Goal: Navigation & Orientation: Find specific page/section

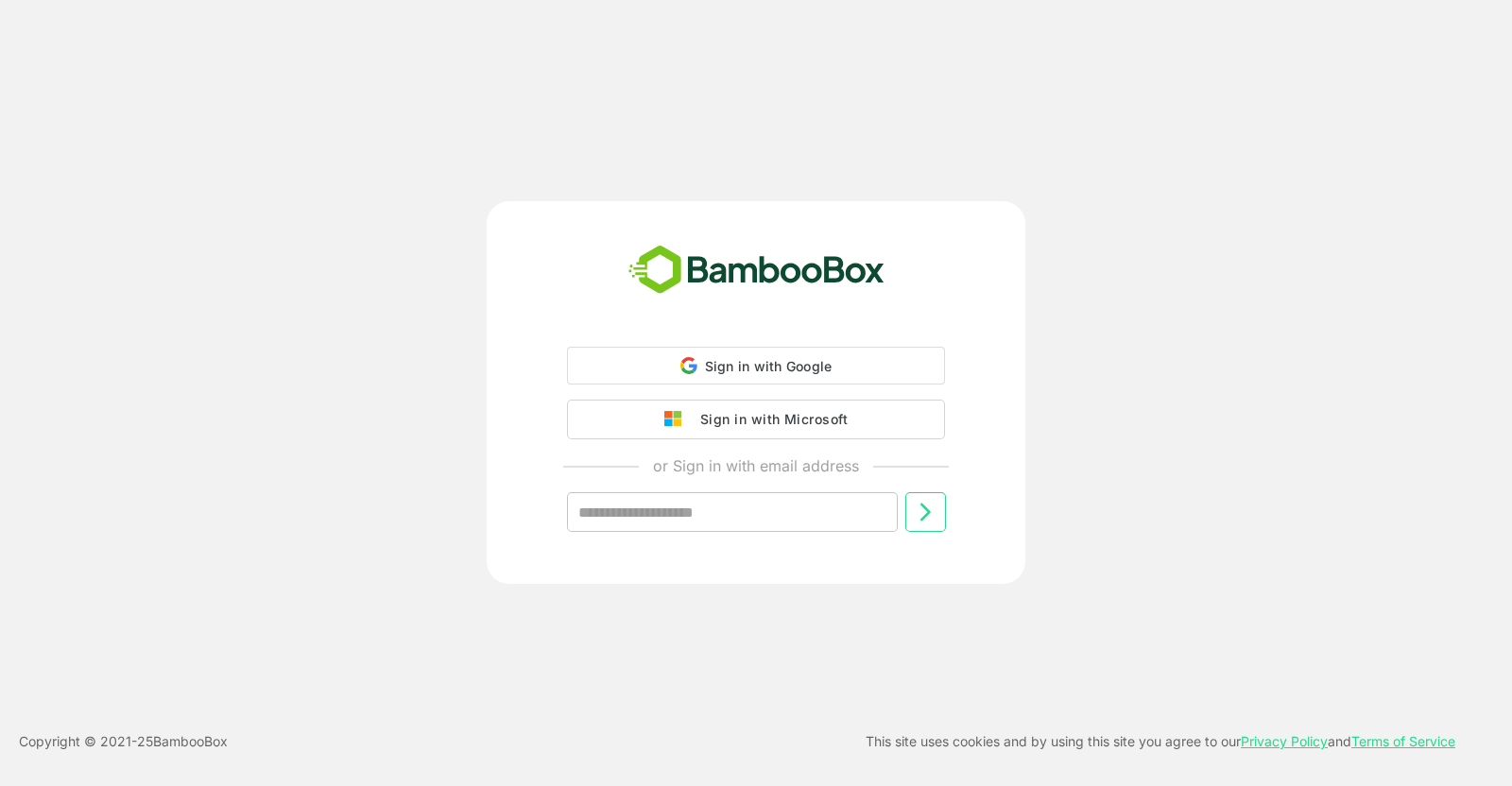
click at [749, 411] on div "Sign in with Microsoft" at bounding box center [770, 419] width 157 height 25
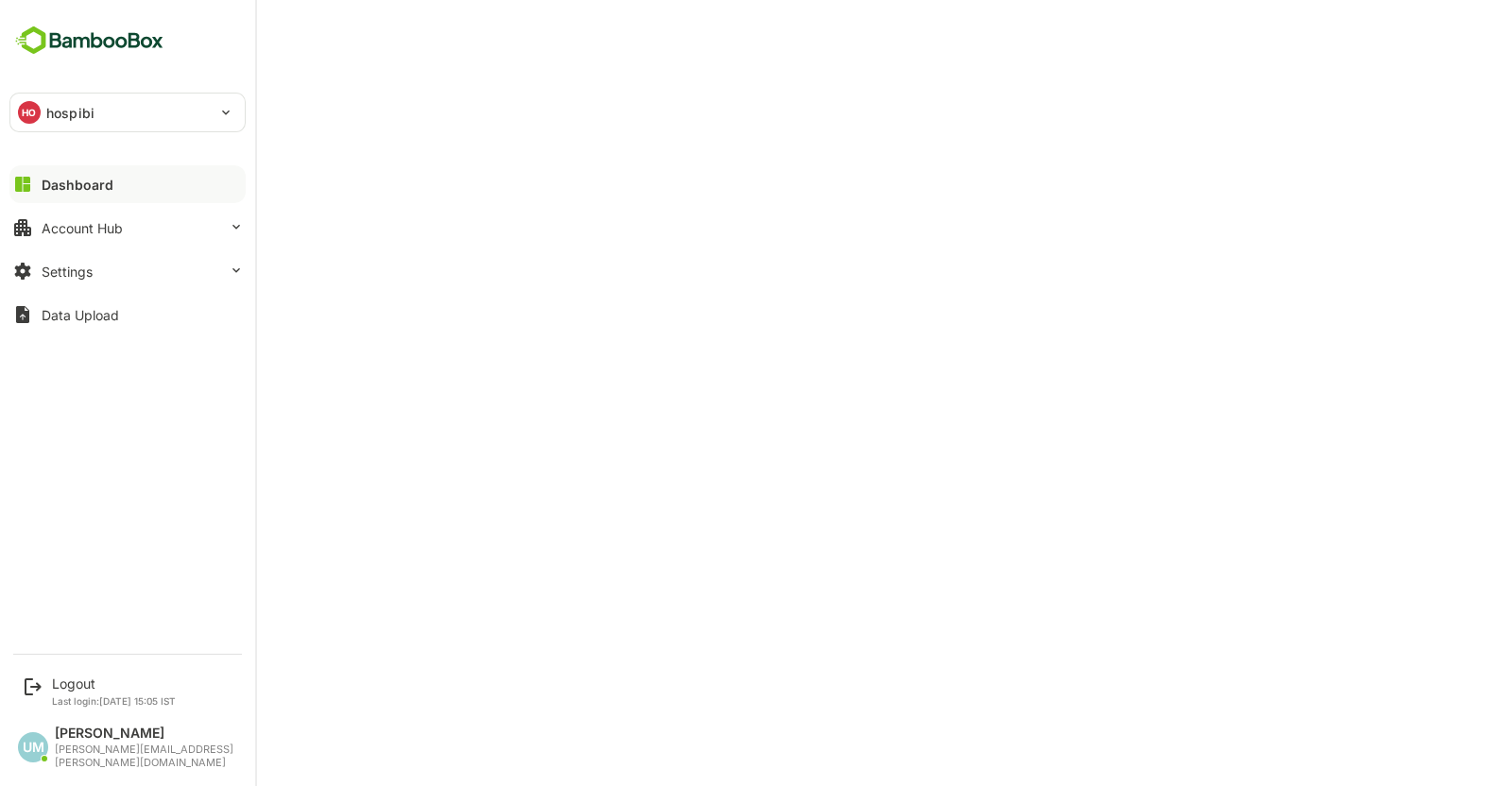
click at [52, 109] on p "hospibi" at bounding box center [70, 113] width 48 height 20
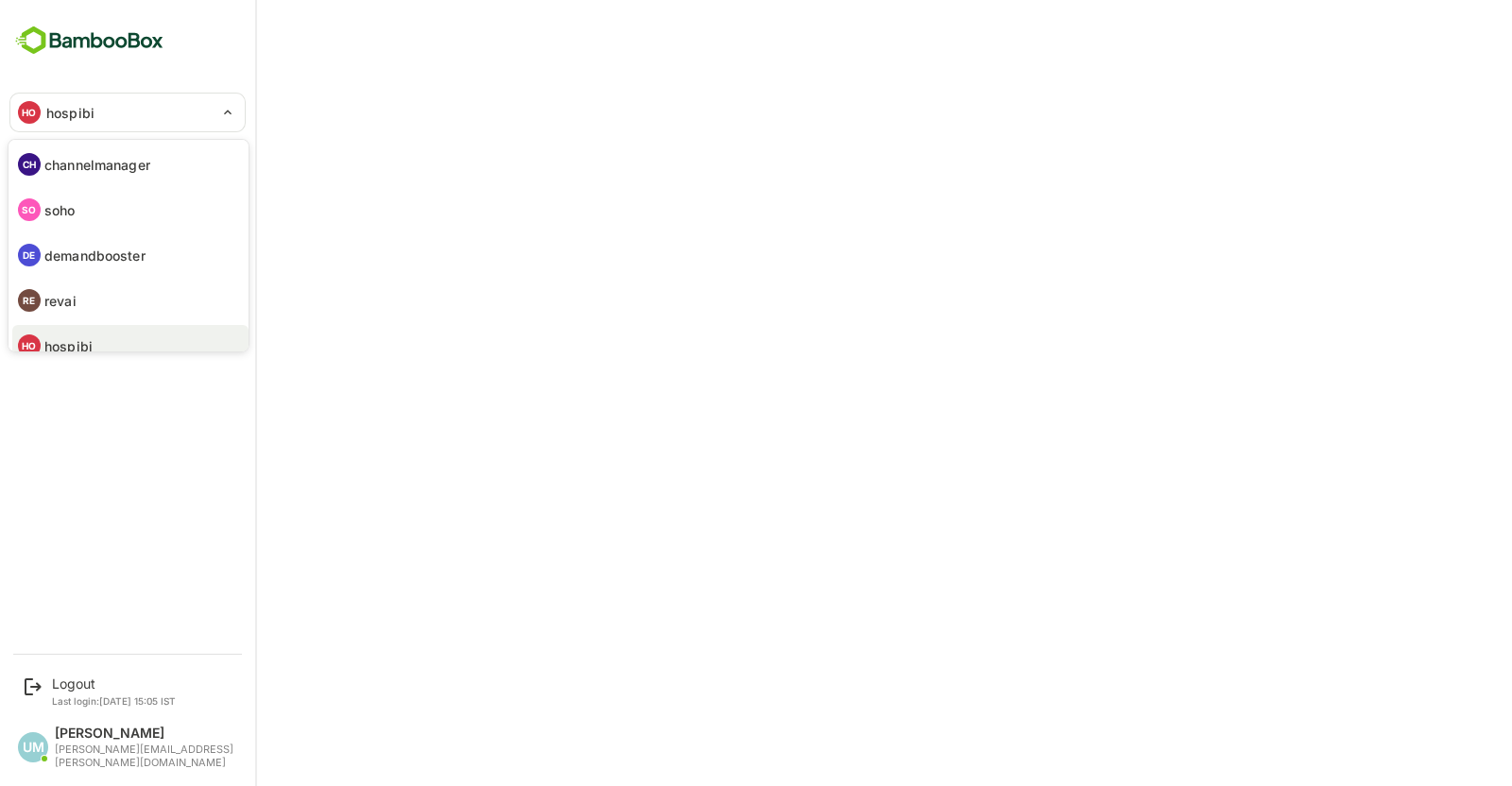
scroll to position [14, 0]
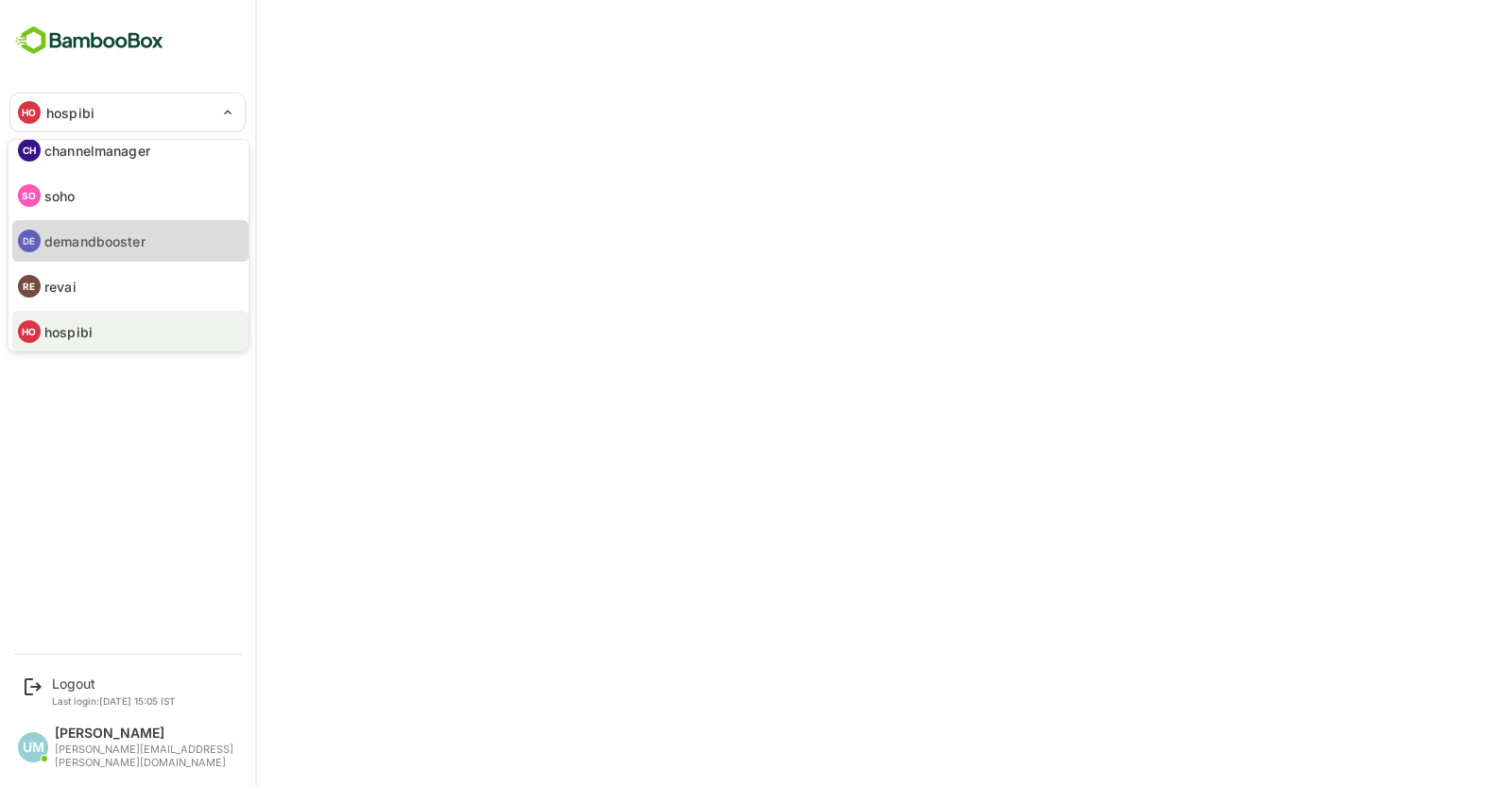
click at [71, 238] on p "demandbooster" at bounding box center [94, 241] width 101 height 20
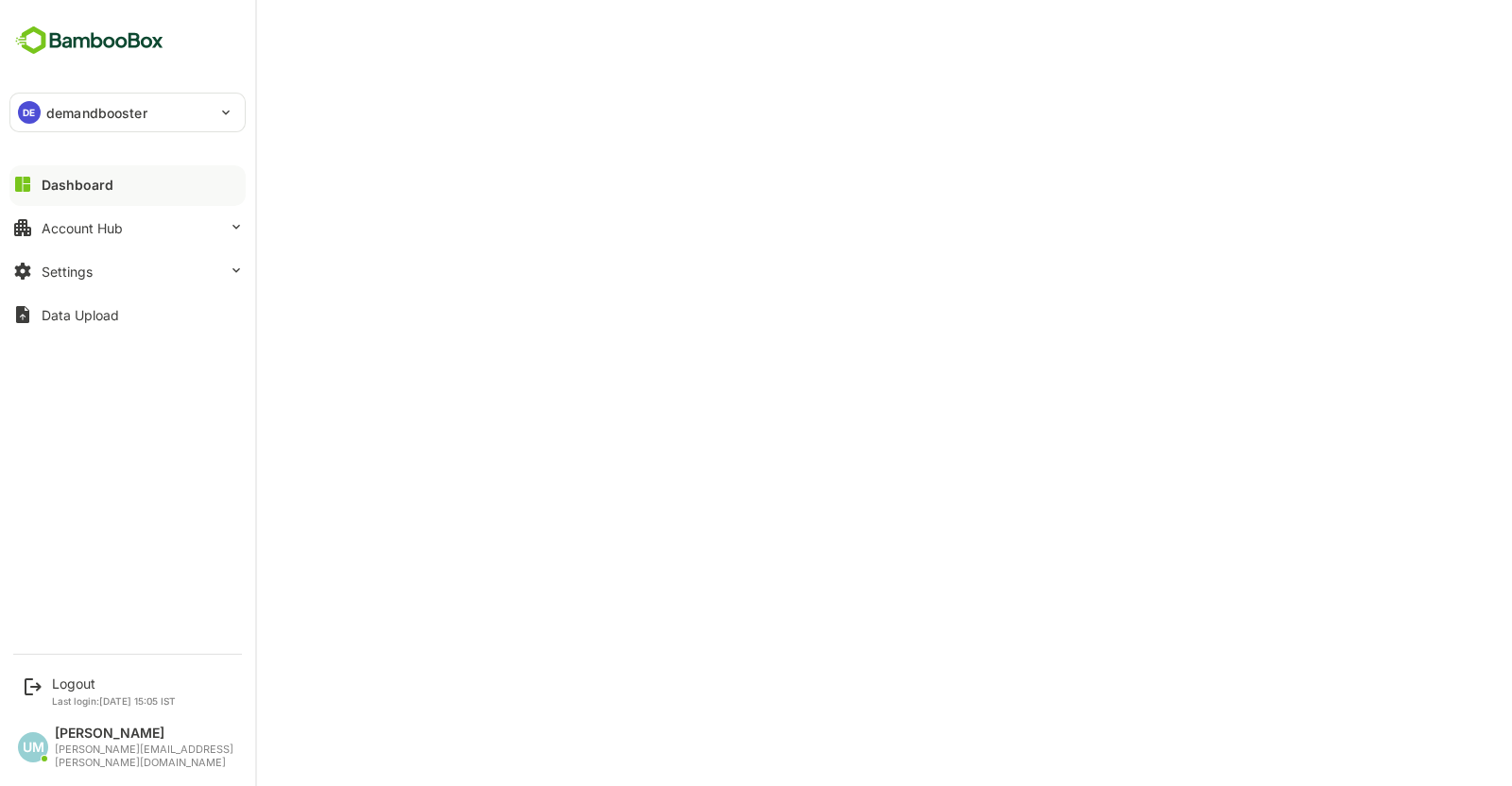
click at [35, 106] on div "DE" at bounding box center [28, 112] width 23 height 23
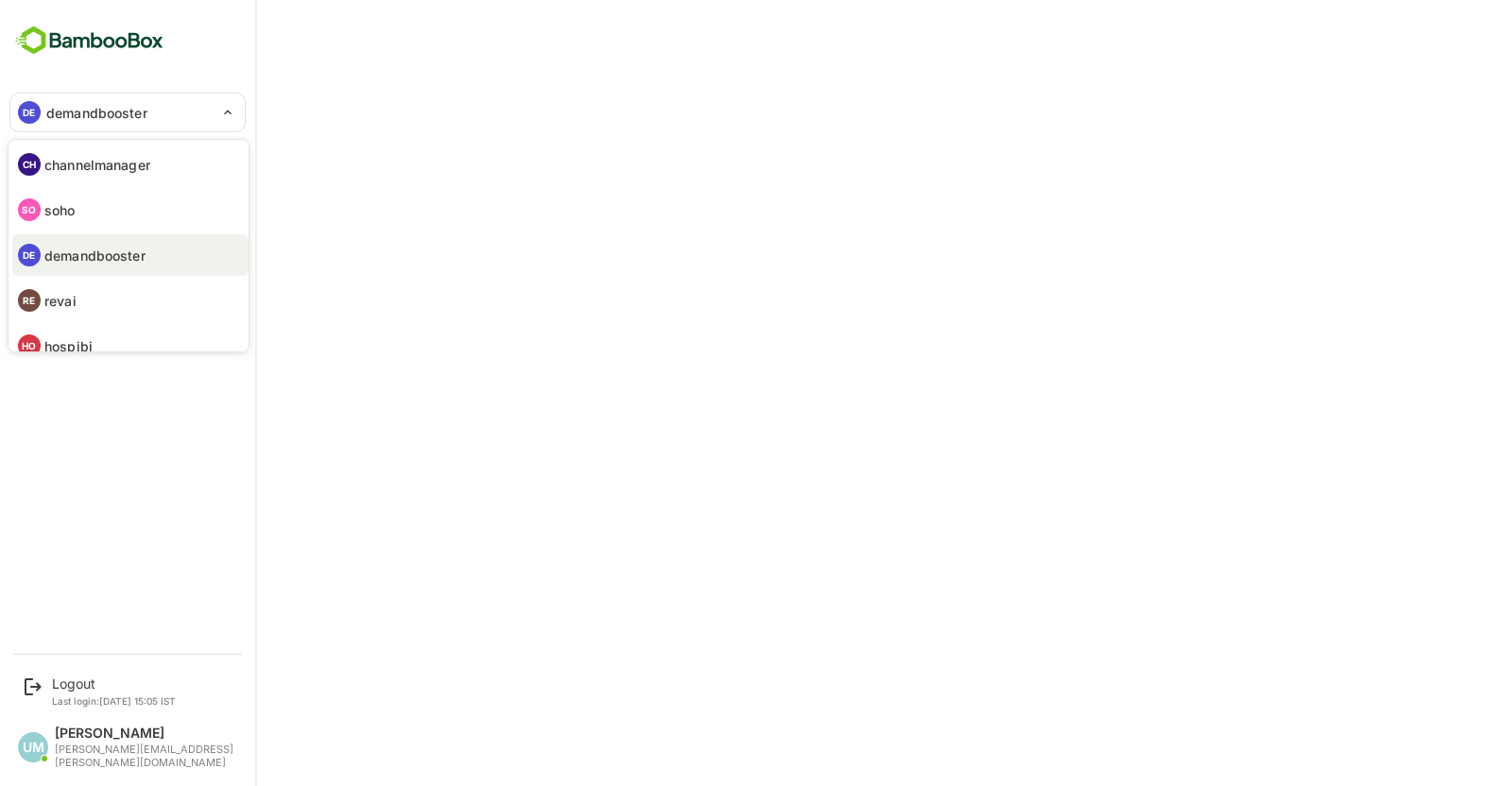
click at [80, 333] on li "HO hospibi" at bounding box center [131, 345] width 237 height 41
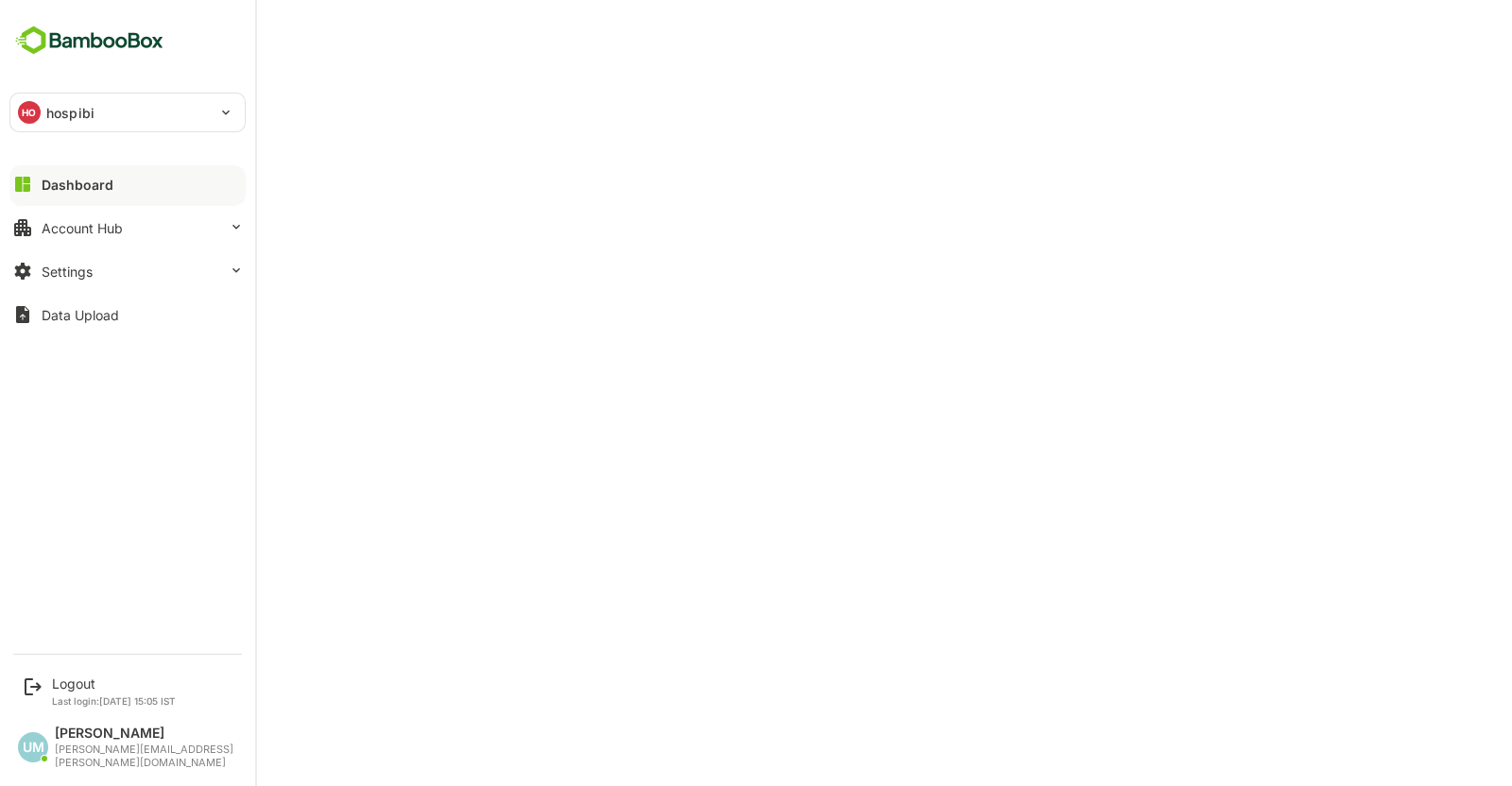
click at [43, 113] on div "HO hospibi" at bounding box center [117, 112] width 212 height 38
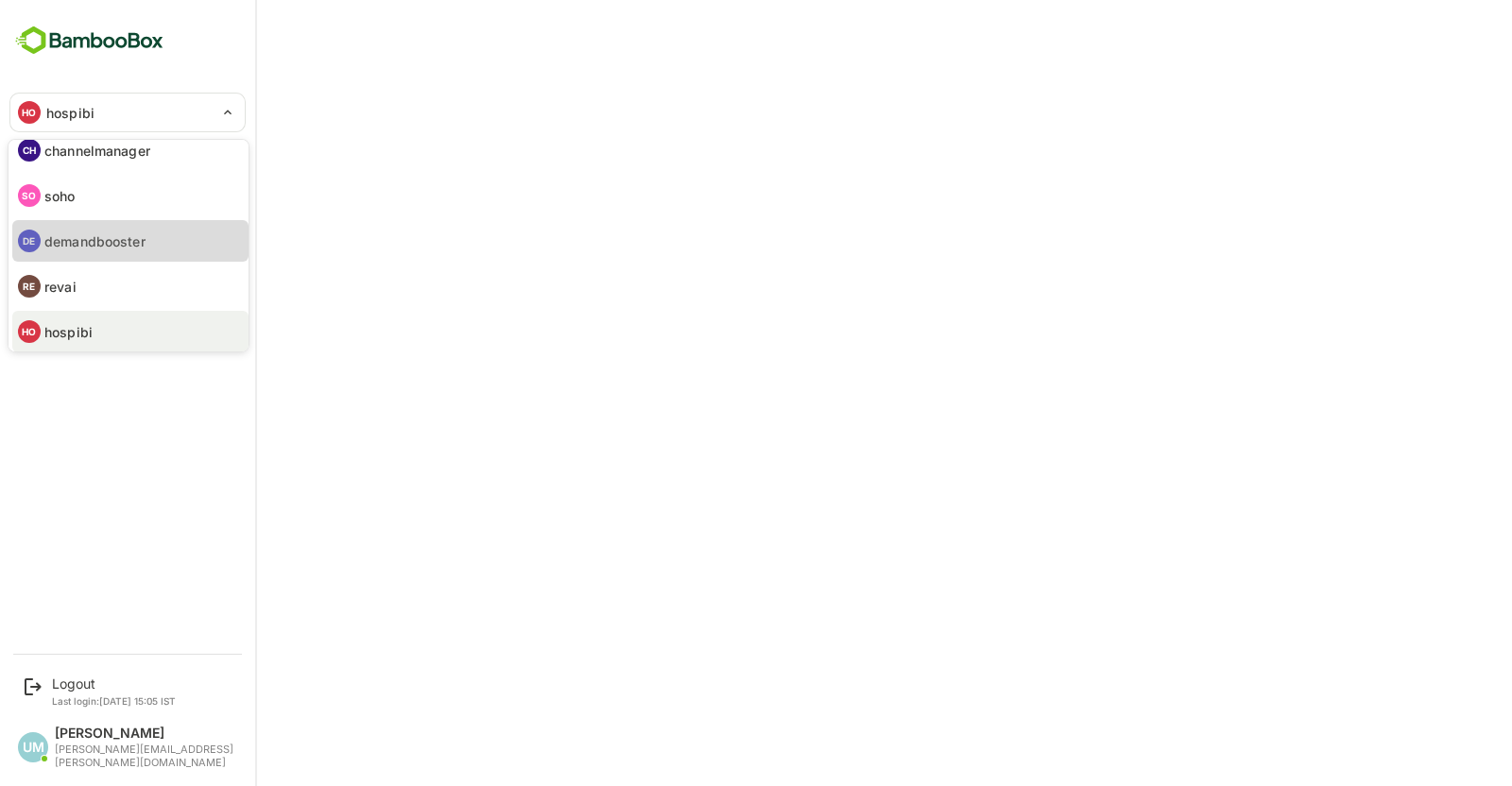
click at [73, 253] on li "DE demandbooster" at bounding box center [131, 240] width 237 height 41
type input "**********"
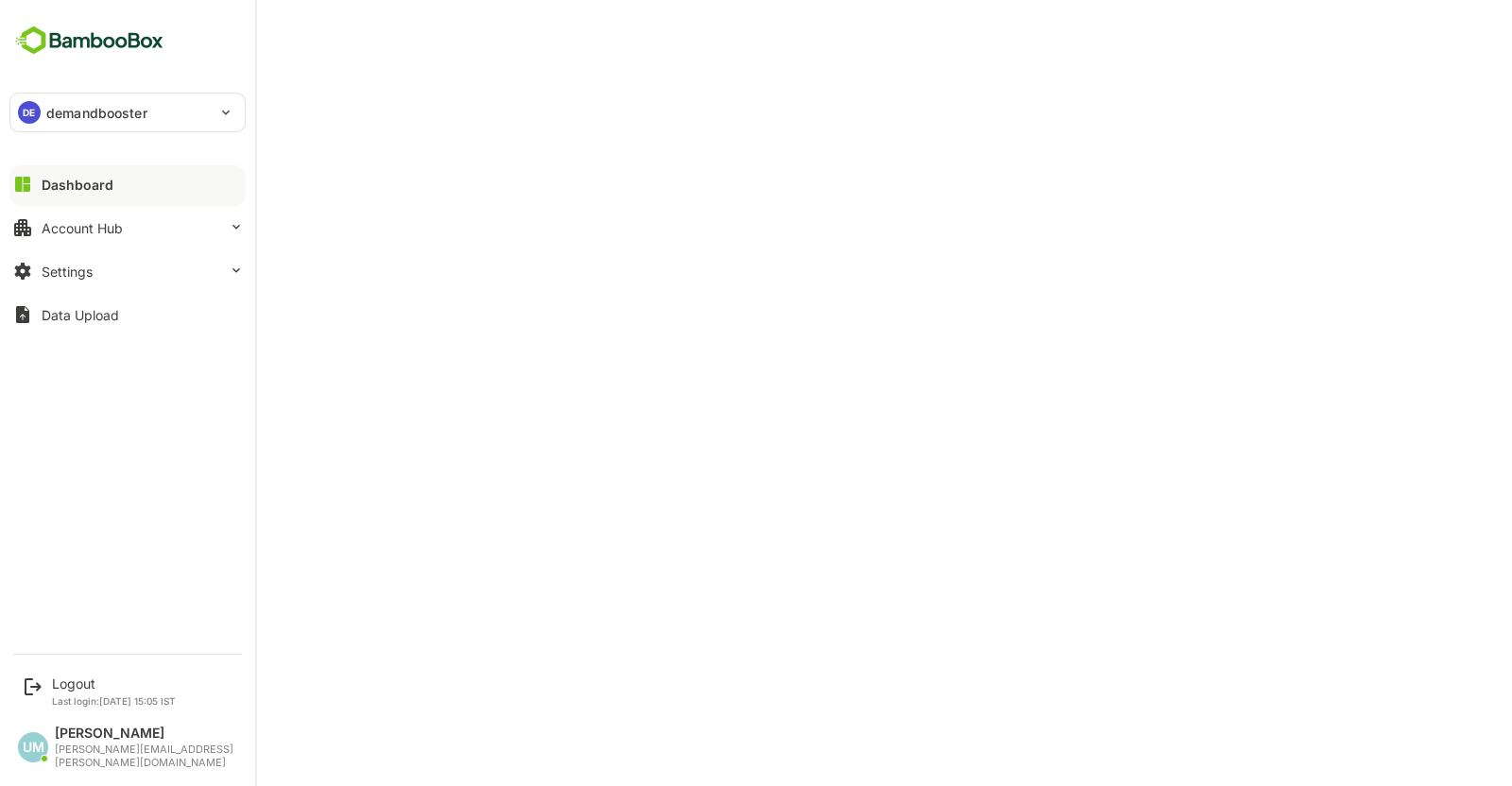
click at [47, 111] on p "demandbooster" at bounding box center [96, 113] width 101 height 20
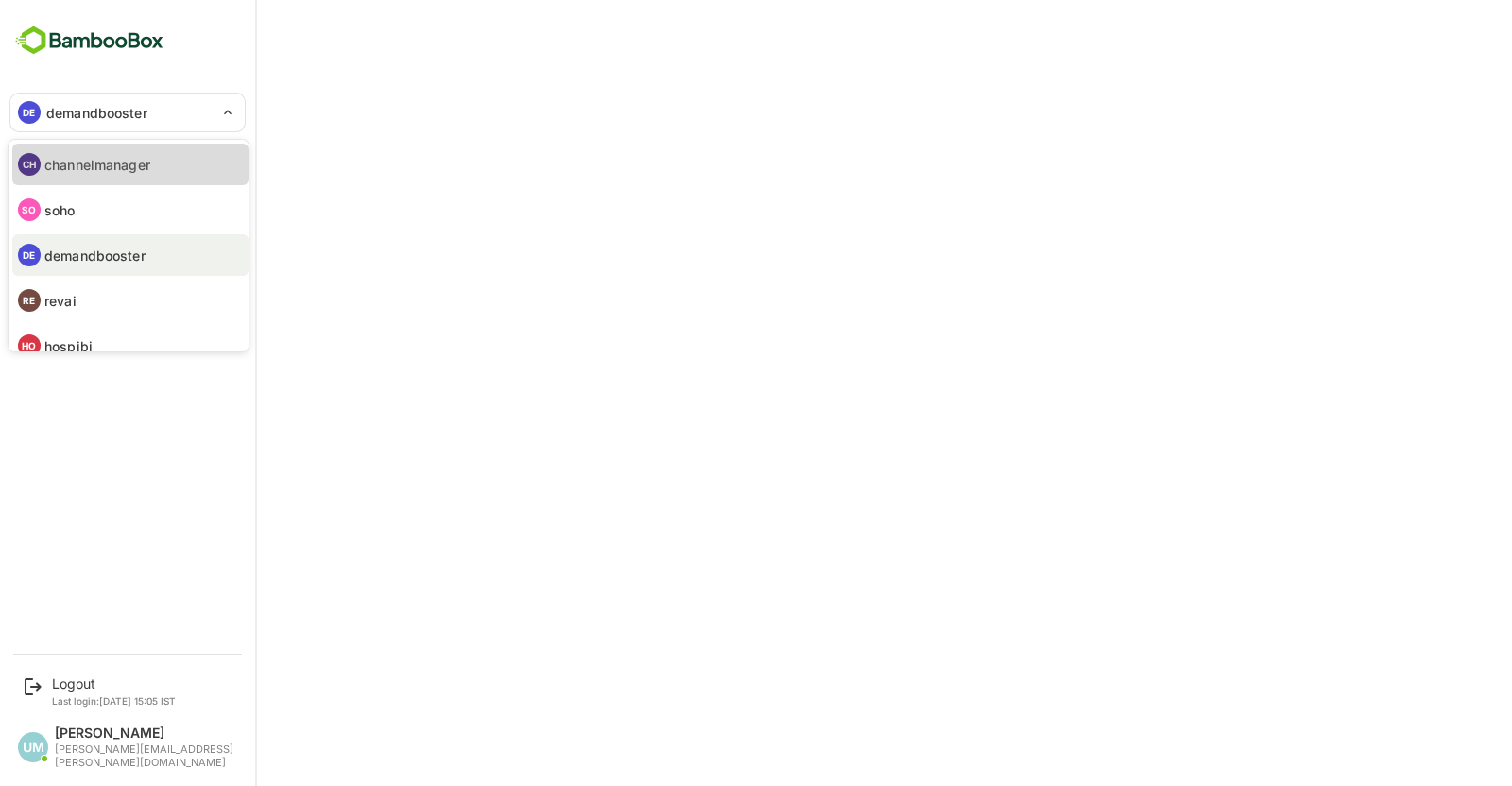
click at [80, 148] on li "CH channelmanager" at bounding box center [131, 164] width 237 height 41
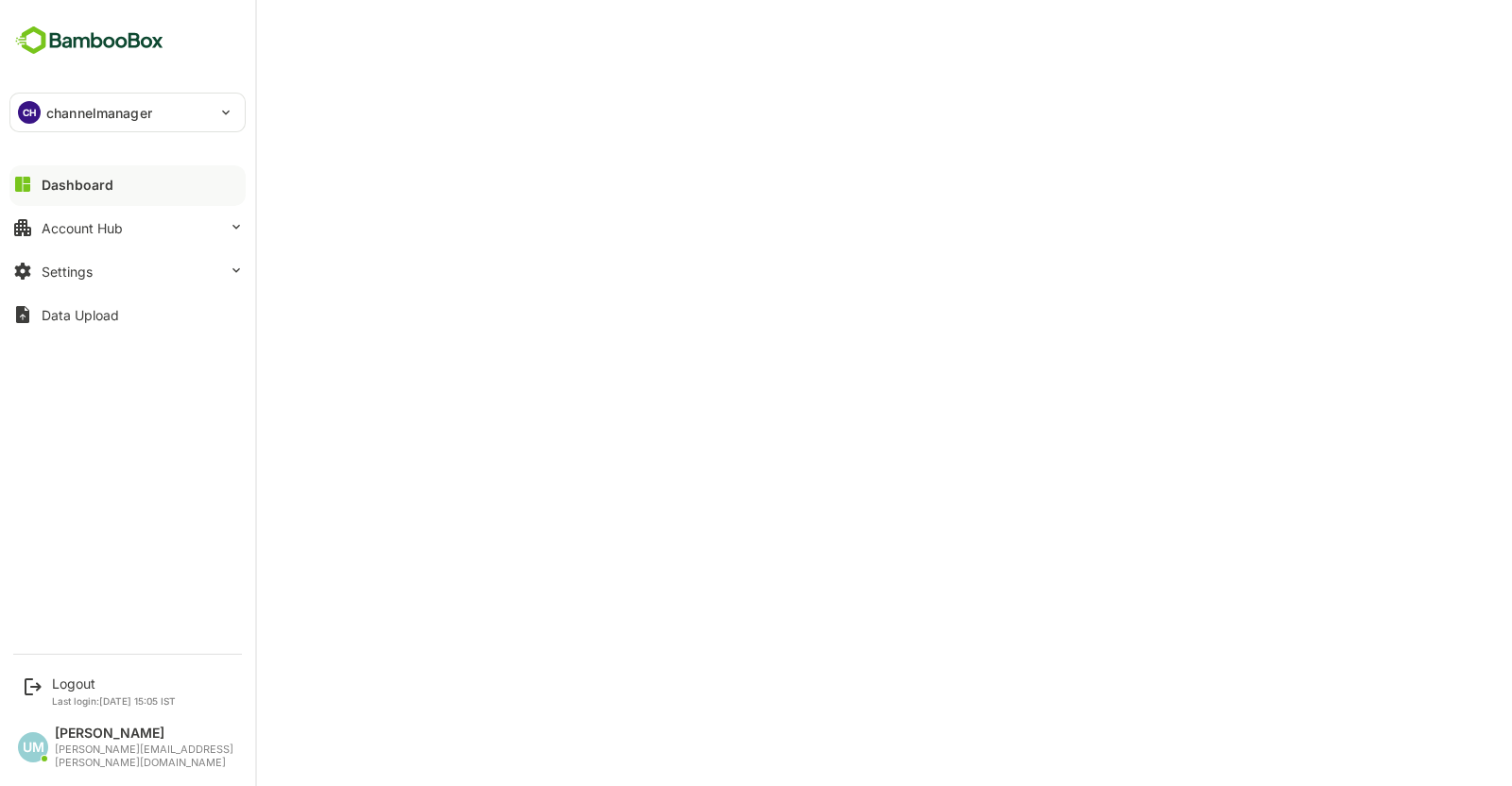
click at [100, 103] on p "channelmanager" at bounding box center [99, 113] width 106 height 20
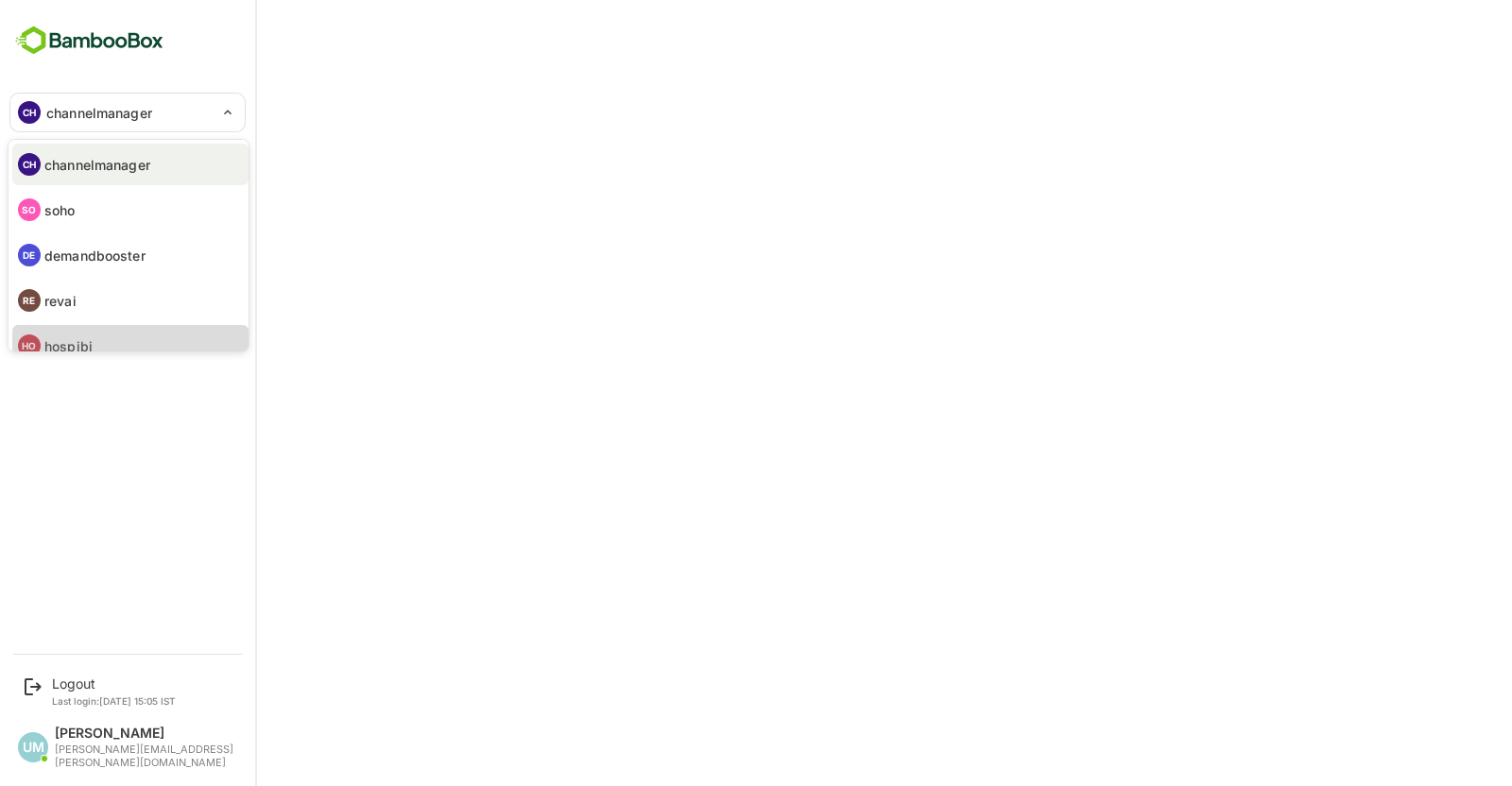
click at [94, 331] on li "HO hospibi" at bounding box center [131, 345] width 237 height 41
